Goal: Transaction & Acquisition: Purchase product/service

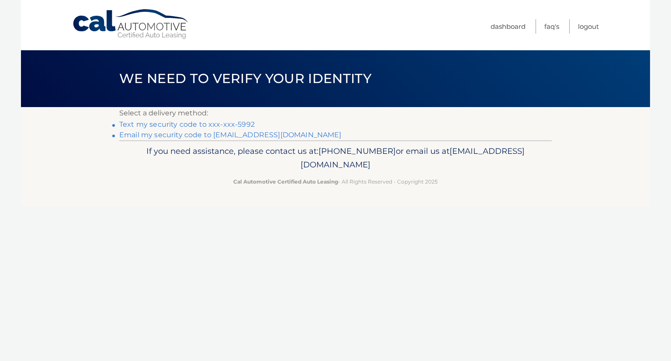
click at [220, 124] on link "Text my security code to xxx-xxx-5992" at bounding box center [186, 124] width 135 height 8
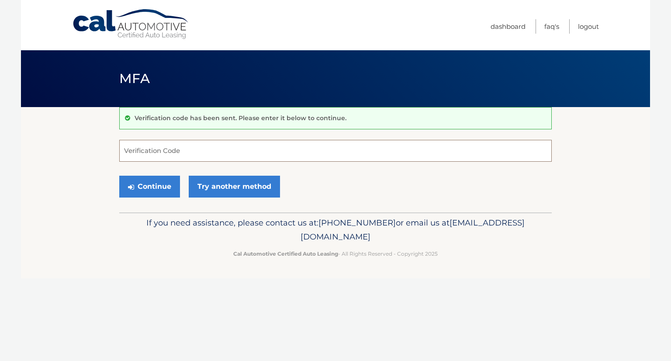
click at [182, 150] on input "Verification Code" at bounding box center [335, 151] width 432 height 22
type input "210667"
click at [155, 184] on button "Continue" at bounding box center [149, 186] width 61 height 22
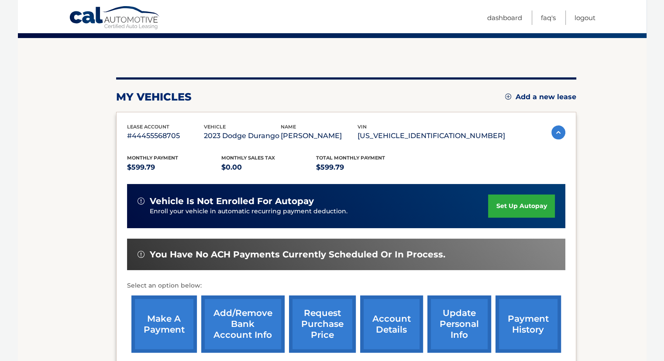
scroll to position [87, 0]
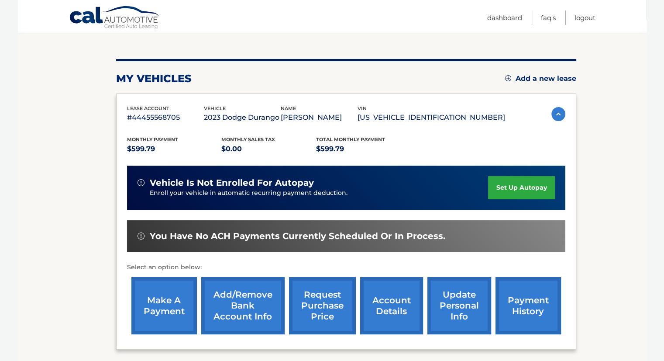
click at [162, 307] on link "make a payment" at bounding box center [163, 305] width 65 height 57
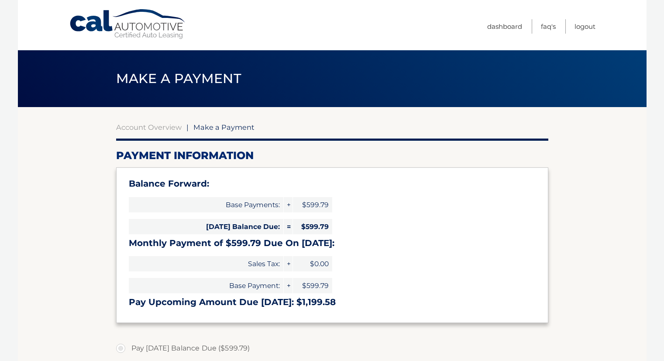
select select "YzQ3YWMwYTctMDY5Ni00ZDE1LWI4N2UtYzU1YzZhNWZlZGZh"
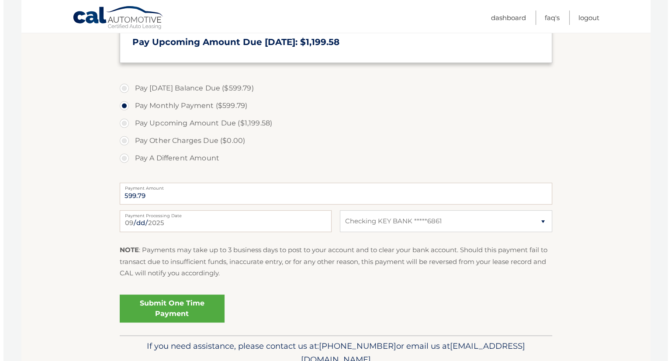
scroll to position [262, 0]
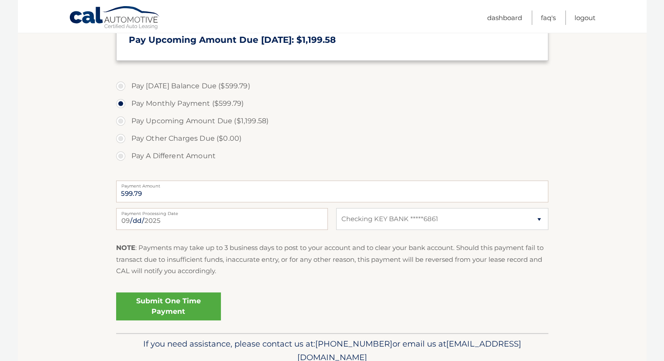
click at [191, 302] on link "Submit One Time Payment" at bounding box center [168, 306] width 105 height 28
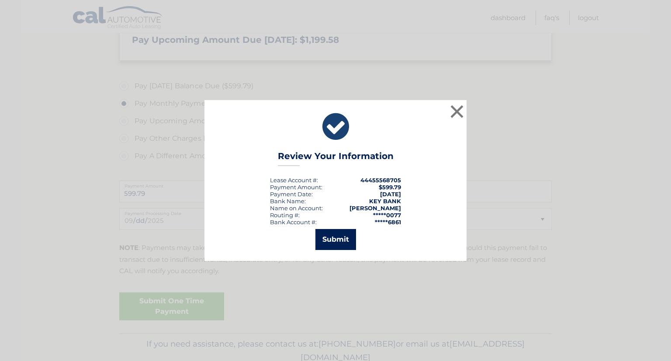
click at [345, 242] on button "Submit" at bounding box center [335, 239] width 41 height 21
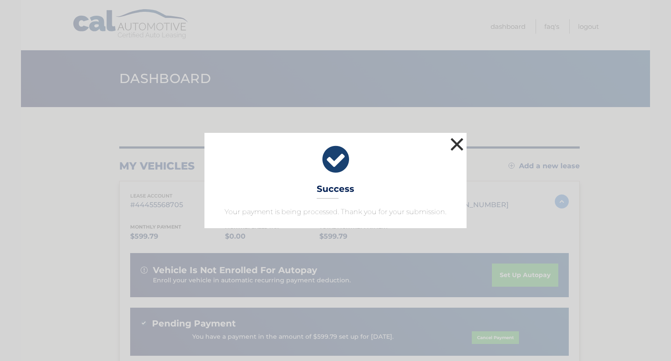
click at [459, 142] on button "×" at bounding box center [456, 143] width 17 height 17
